Goal: Book appointment/travel/reservation

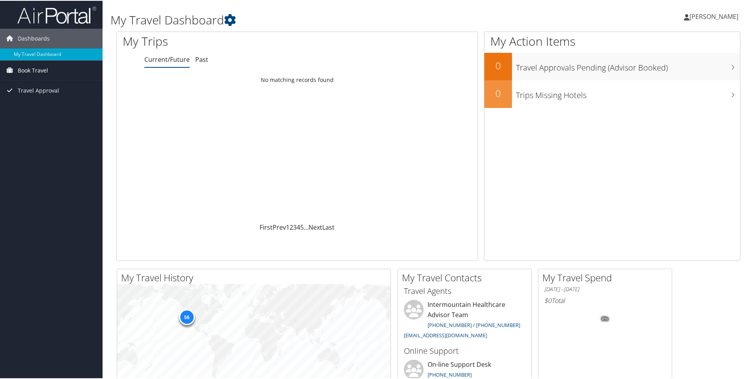
click at [36, 62] on span "Book Travel" at bounding box center [33, 70] width 30 height 20
click at [39, 96] on link "Book/Manage Online Trips" at bounding box center [51, 98] width 103 height 12
